Goal: Transaction & Acquisition: Register for event/course

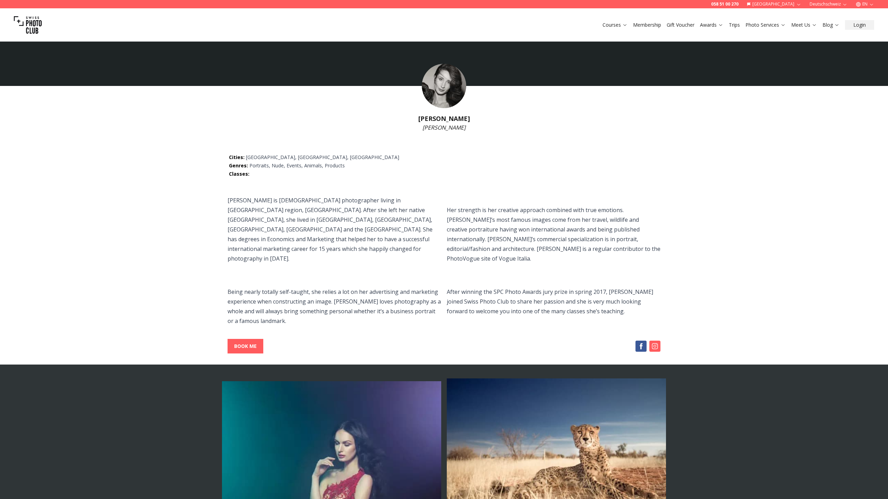
select select
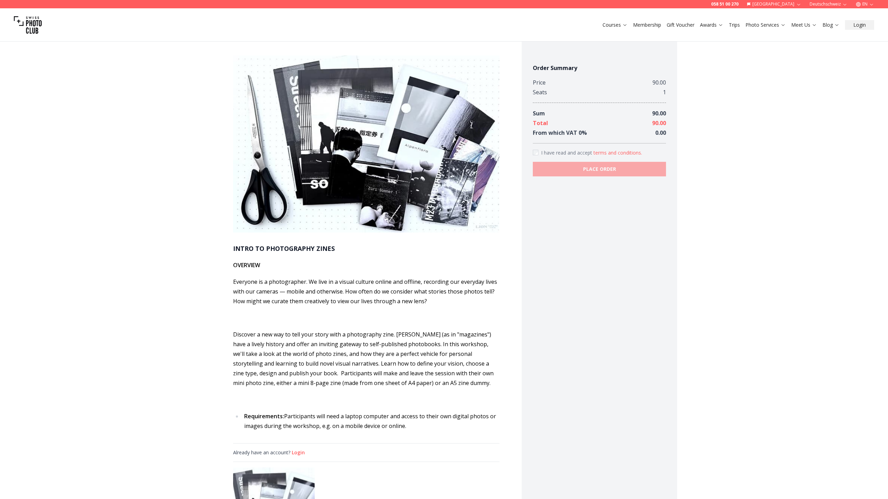
scroll to position [360, 0]
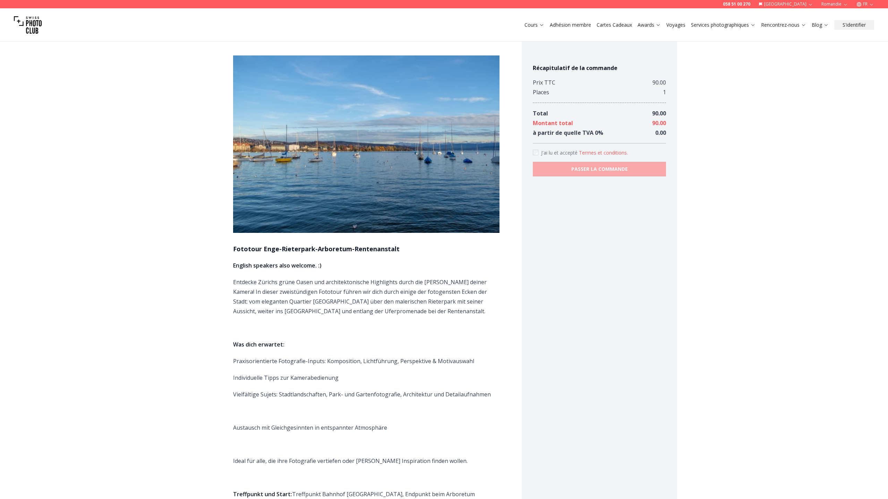
scroll to position [654, 0]
